Goal: Task Accomplishment & Management: Use online tool/utility

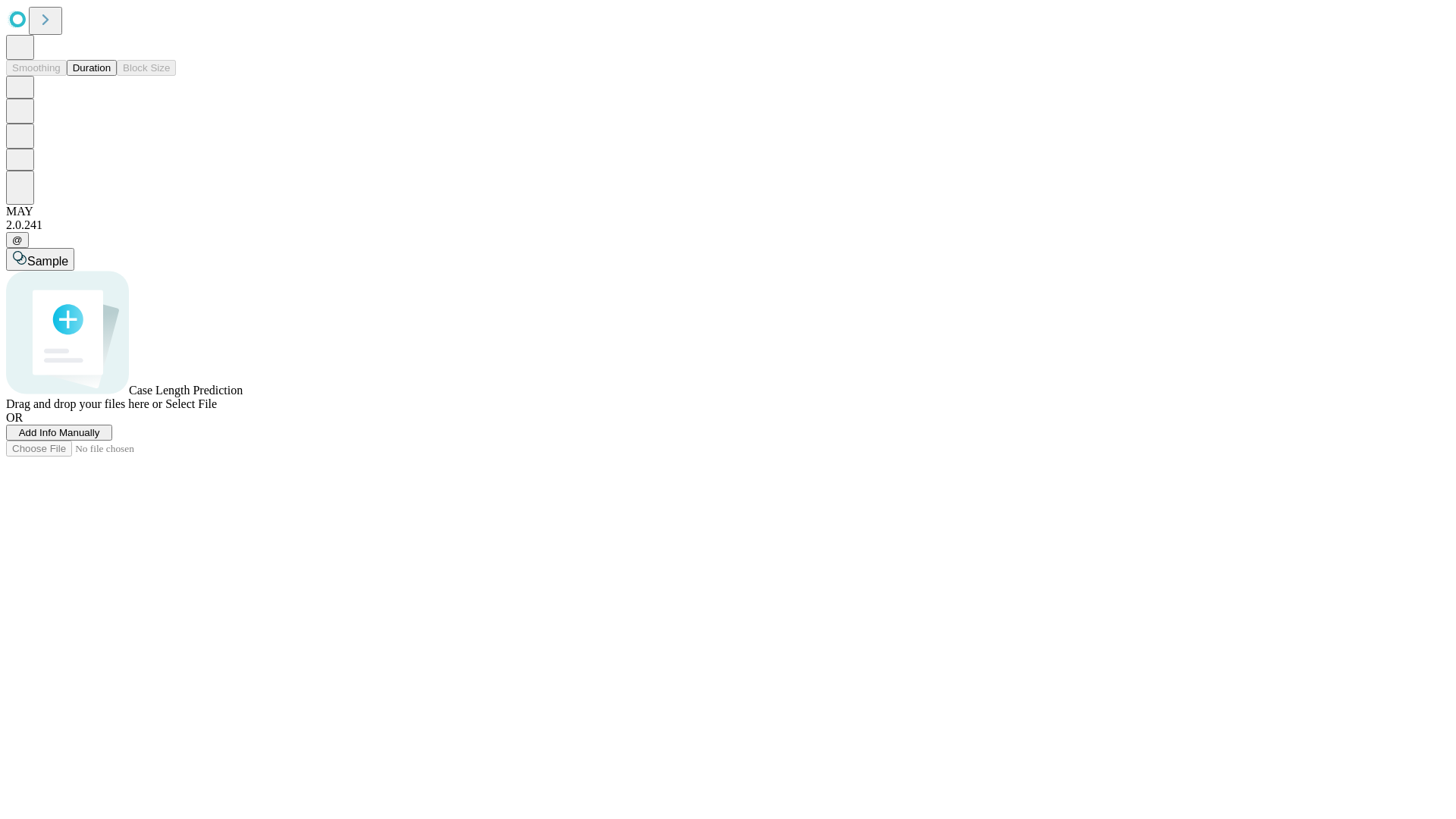
click at [111, 76] on button "Duration" at bounding box center [92, 68] width 50 height 16
click at [100, 438] on span "Add Info Manually" at bounding box center [59, 432] width 81 height 12
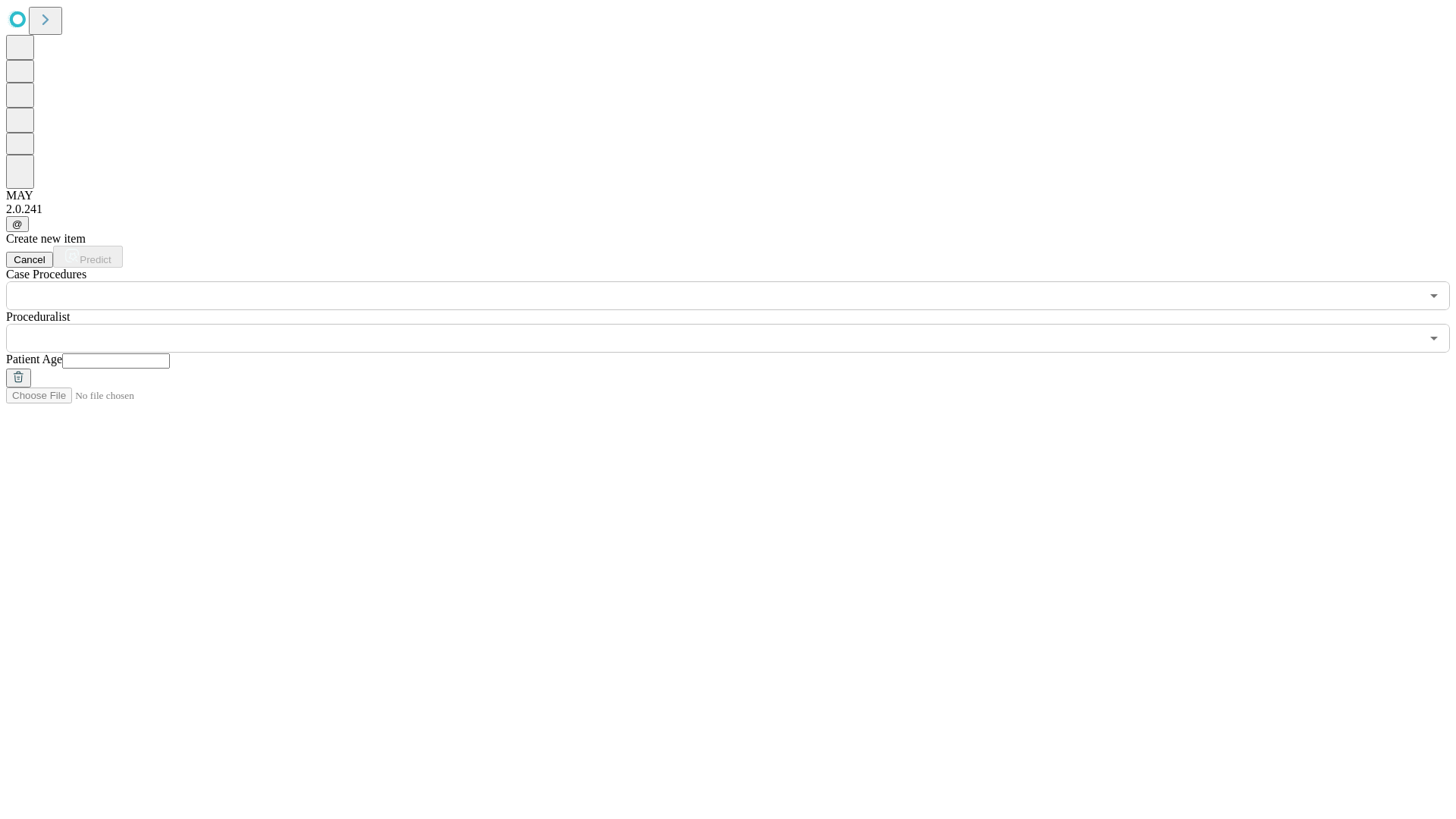
click at [170, 354] on input "text" at bounding box center [116, 361] width 108 height 15
type input "**"
click at [739, 324] on input "text" at bounding box center [713, 337] width 1414 height 29
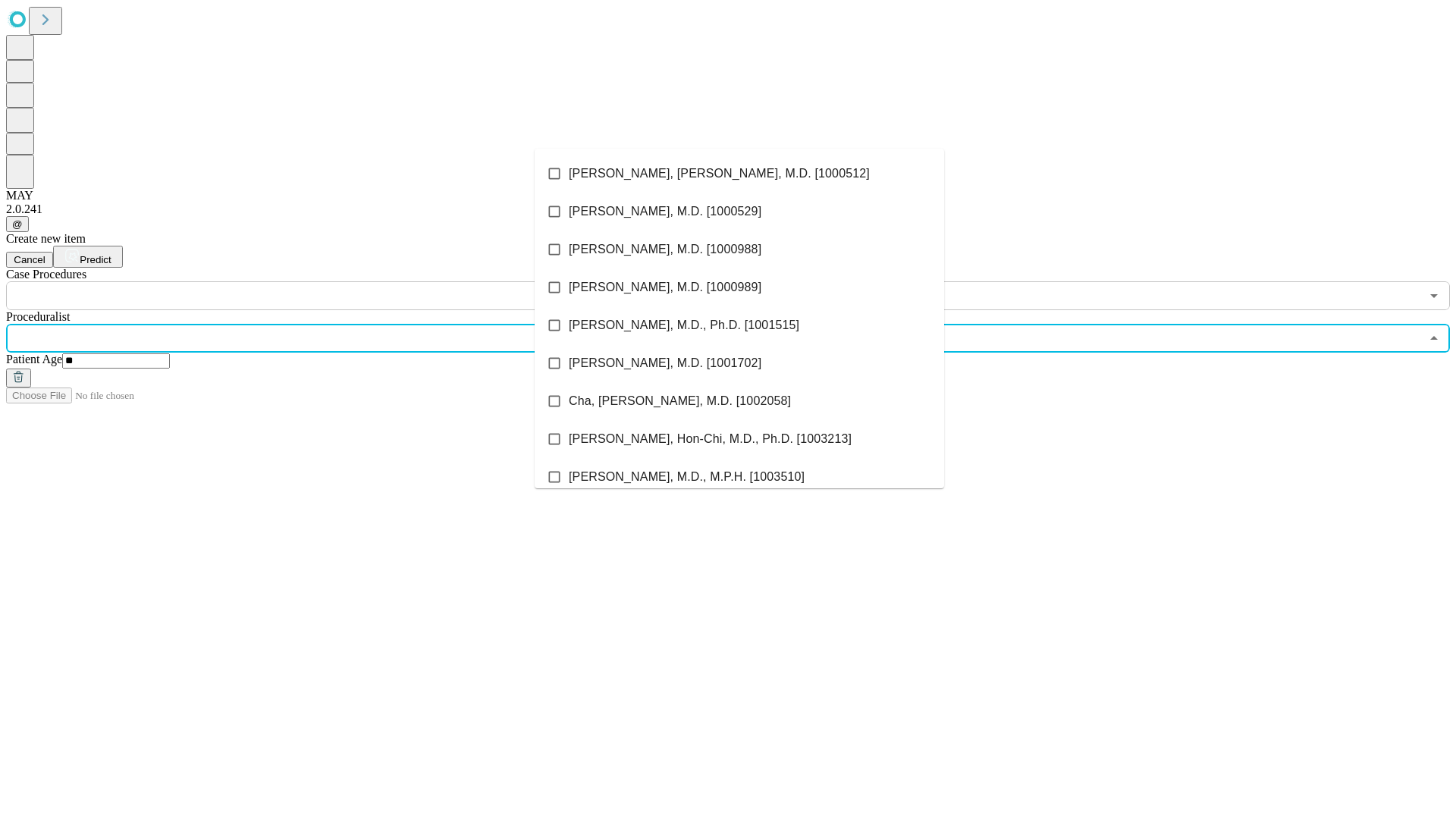
click at [740, 173] on li "[PERSON_NAME], [PERSON_NAME], M.D. [1000512]" at bounding box center [740, 173] width 410 height 38
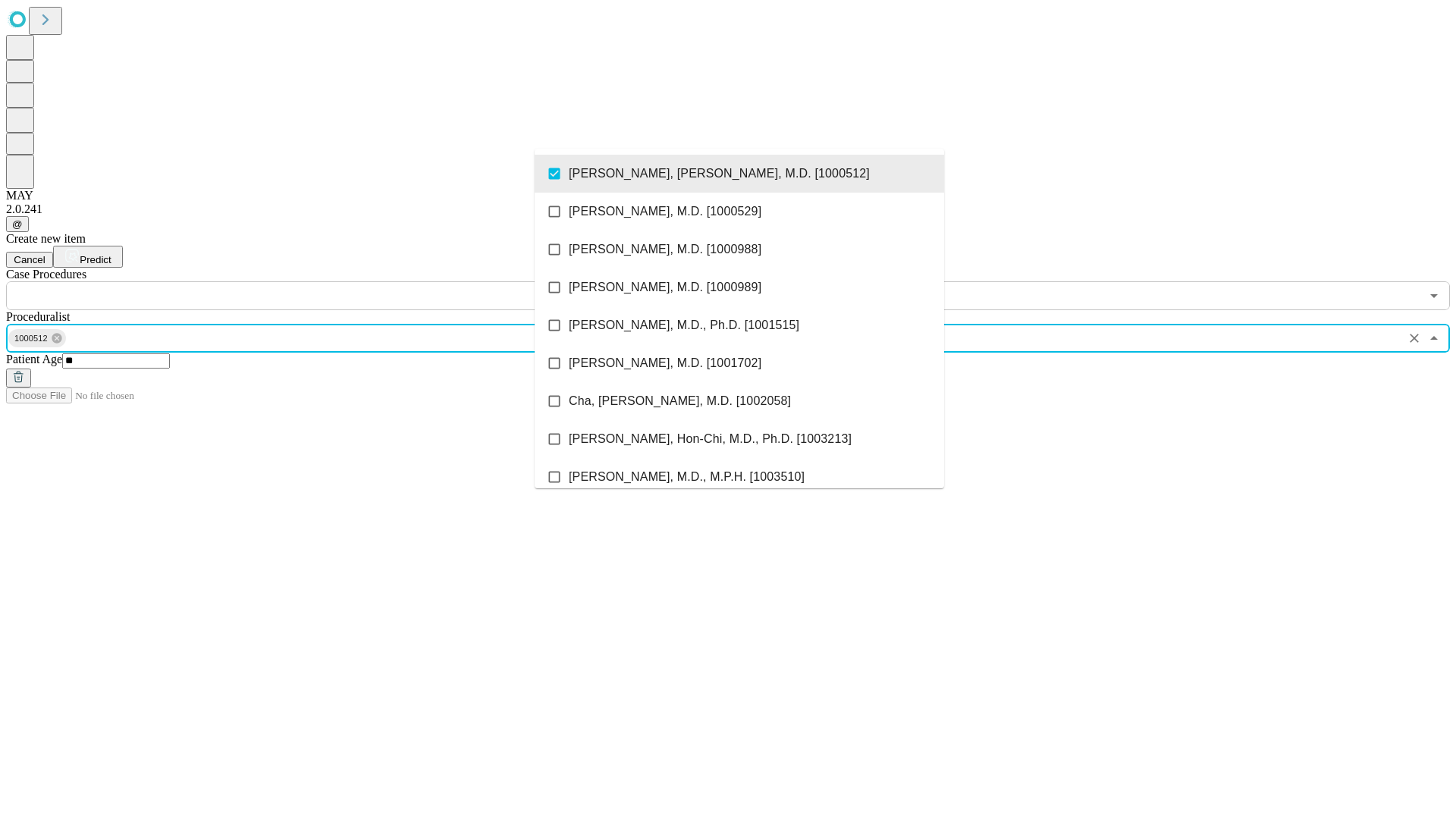
click at [319, 281] on input "text" at bounding box center [713, 295] width 1414 height 29
